Goal: Navigation & Orientation: Find specific page/section

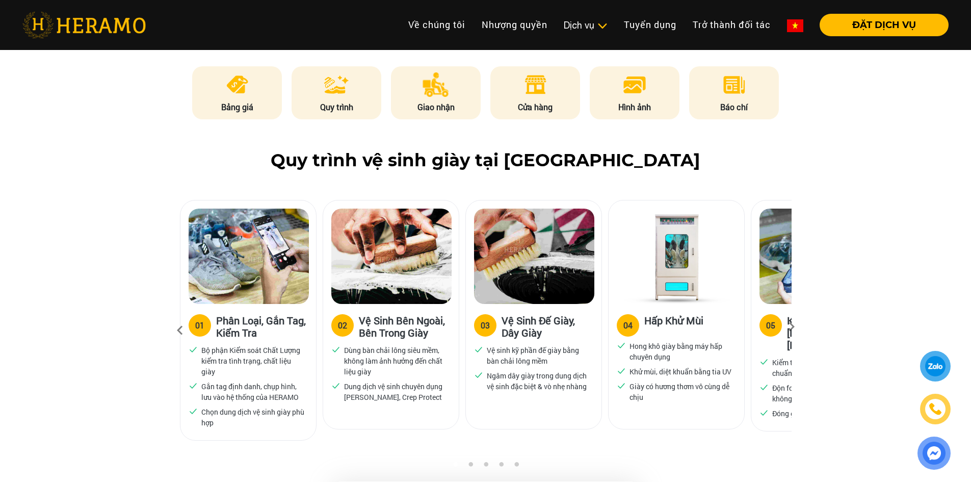
click at [787, 327] on icon at bounding box center [791, 330] width 18 height 7
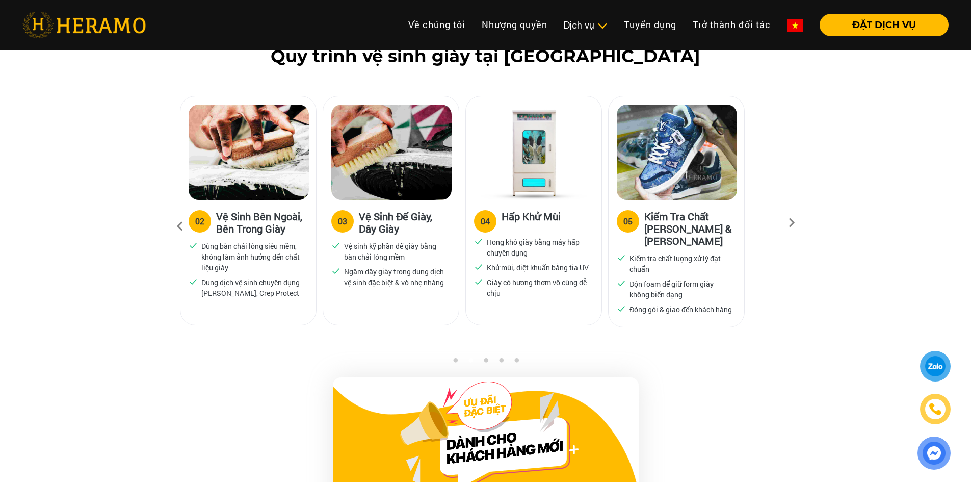
scroll to position [663, 0]
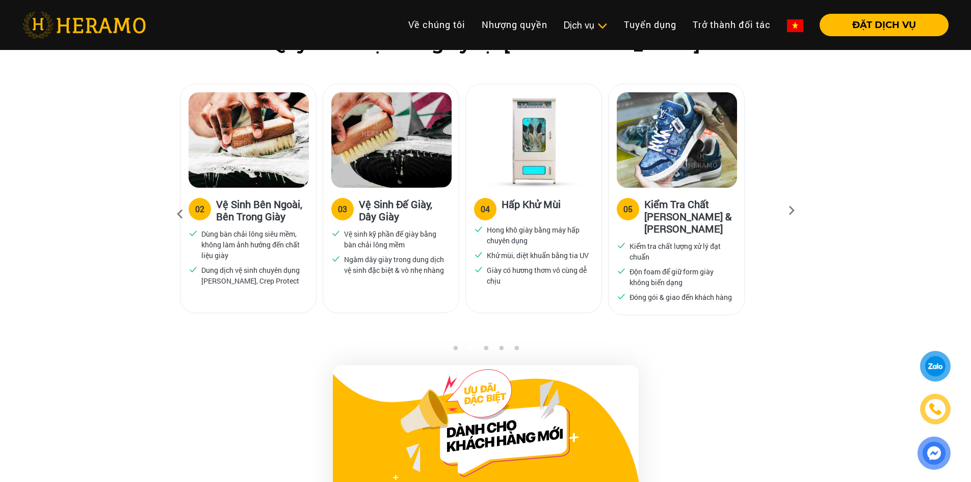
click at [788, 210] on icon at bounding box center [791, 213] width 18 height 7
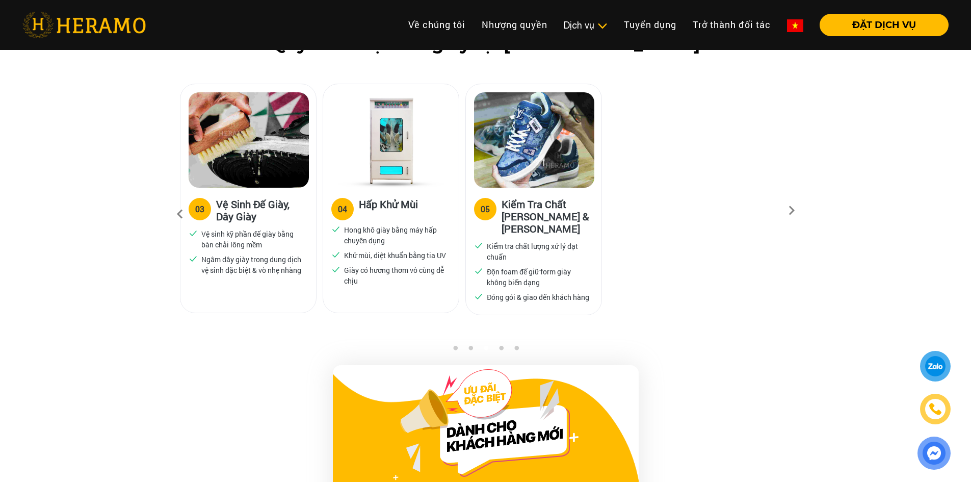
click at [788, 210] on icon at bounding box center [791, 213] width 18 height 7
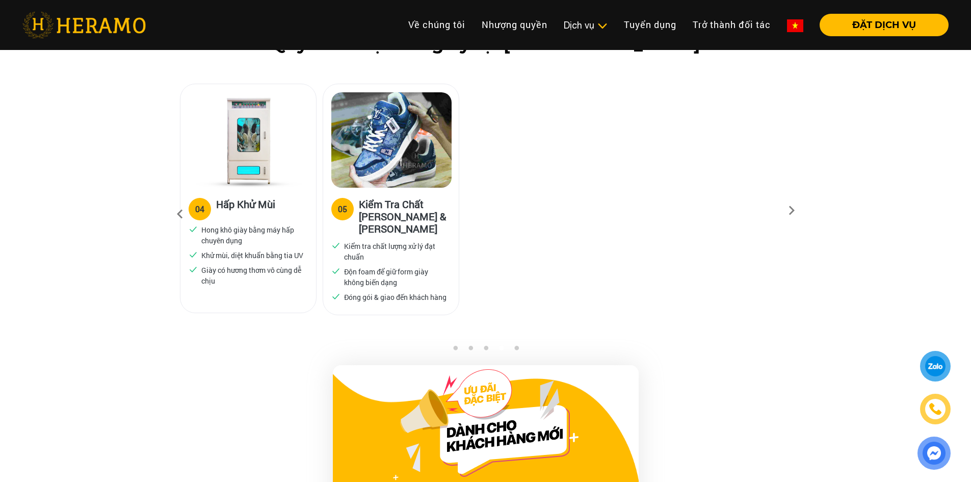
click at [787, 210] on icon at bounding box center [791, 213] width 18 height 7
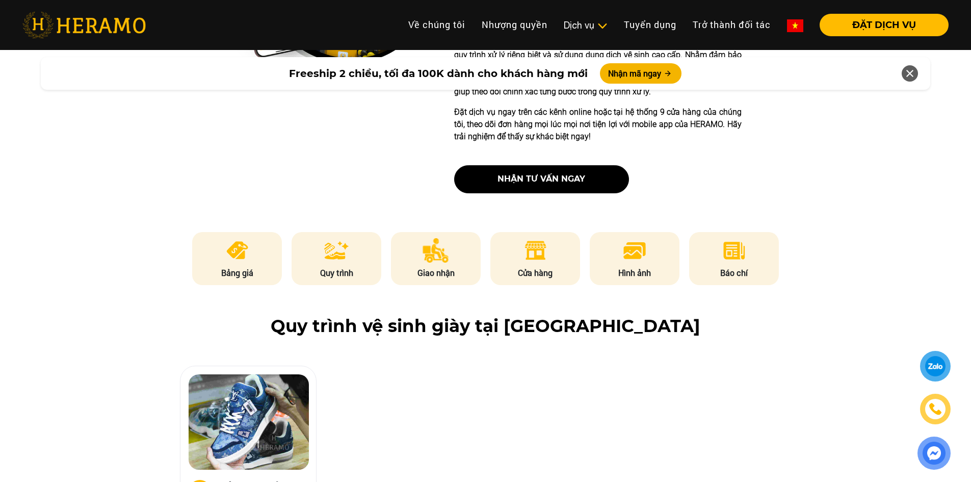
scroll to position [714, 0]
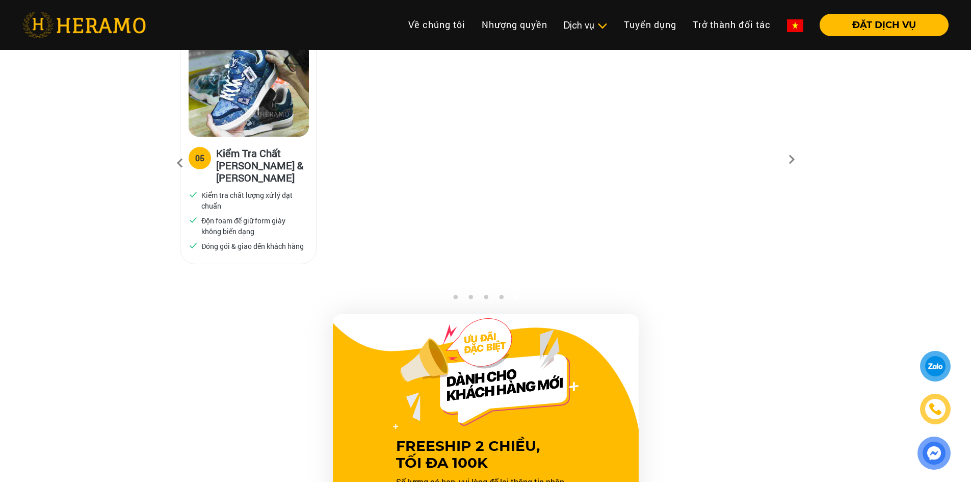
click at [177, 158] on icon at bounding box center [180, 163] width 18 height 28
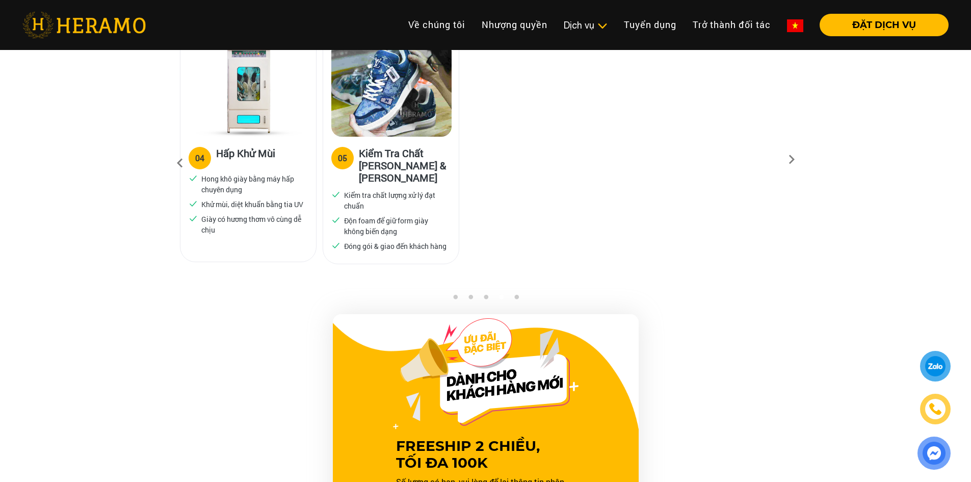
click at [177, 158] on icon at bounding box center [180, 163] width 18 height 28
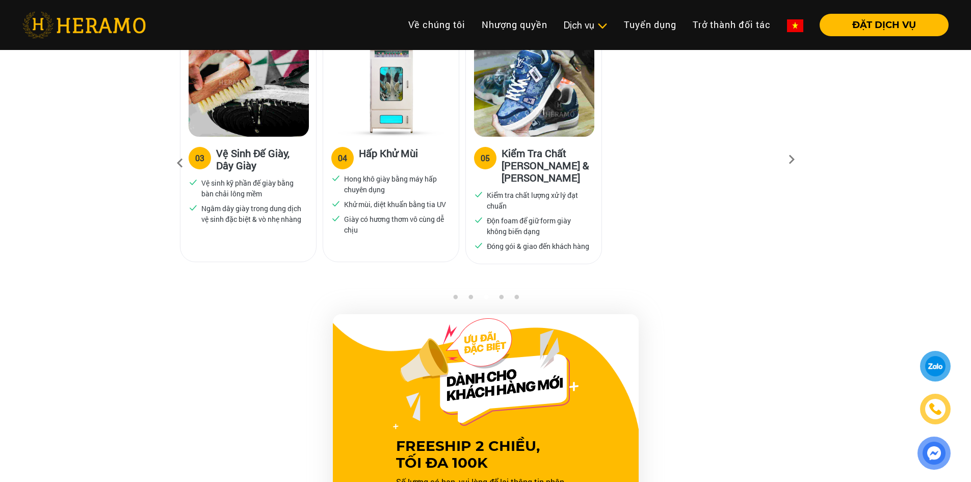
click at [177, 158] on icon at bounding box center [180, 163] width 18 height 28
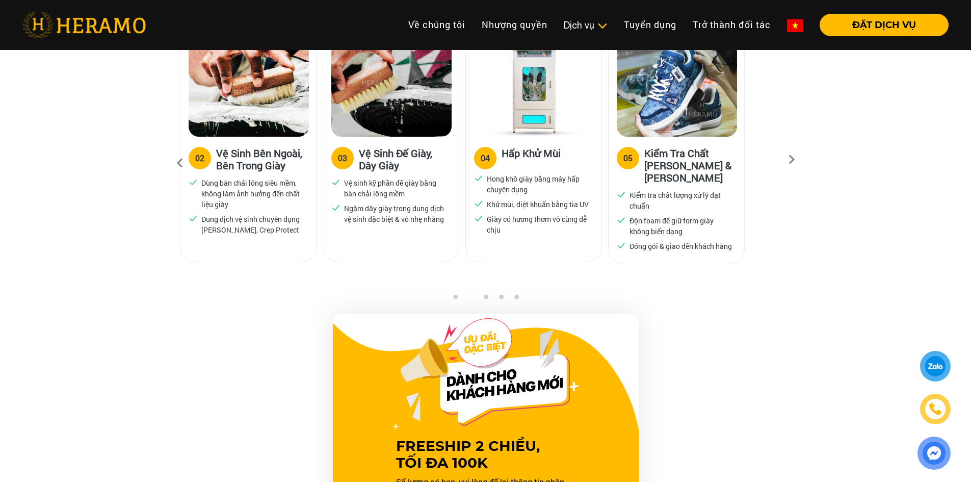
click at [177, 159] on icon at bounding box center [180, 163] width 18 height 28
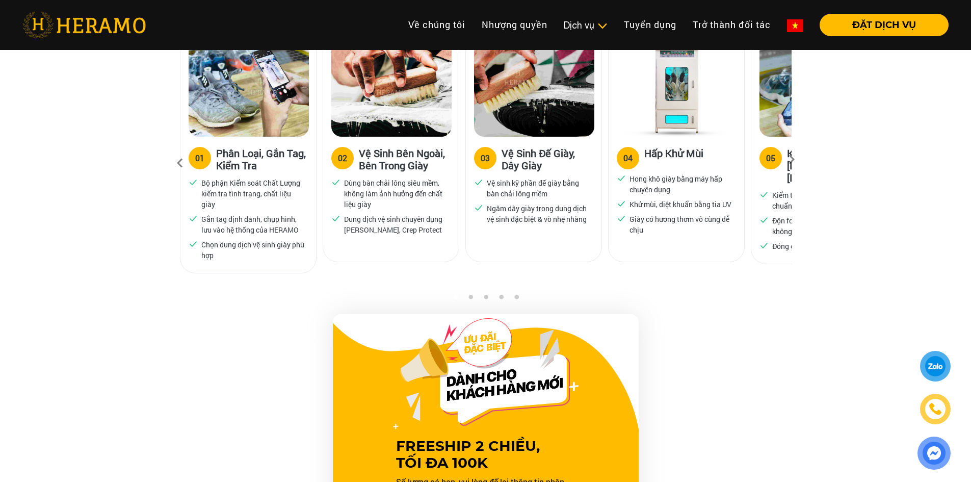
scroll to position [612, 0]
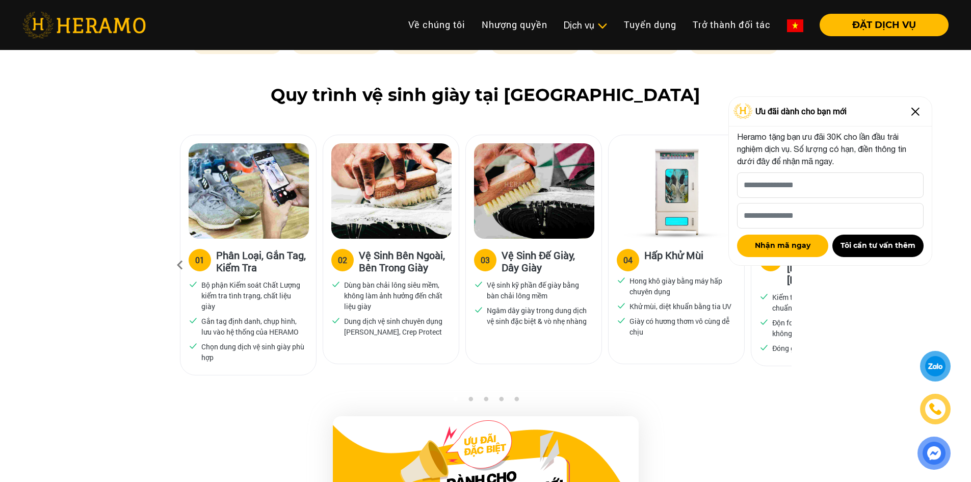
click at [911, 108] on img at bounding box center [915, 111] width 16 height 16
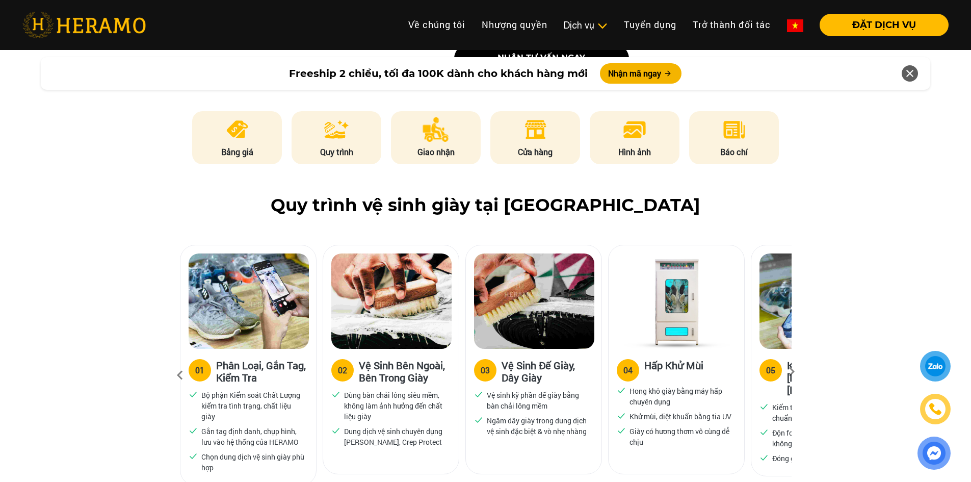
scroll to position [510, 0]
